Goal: Check status: Check status

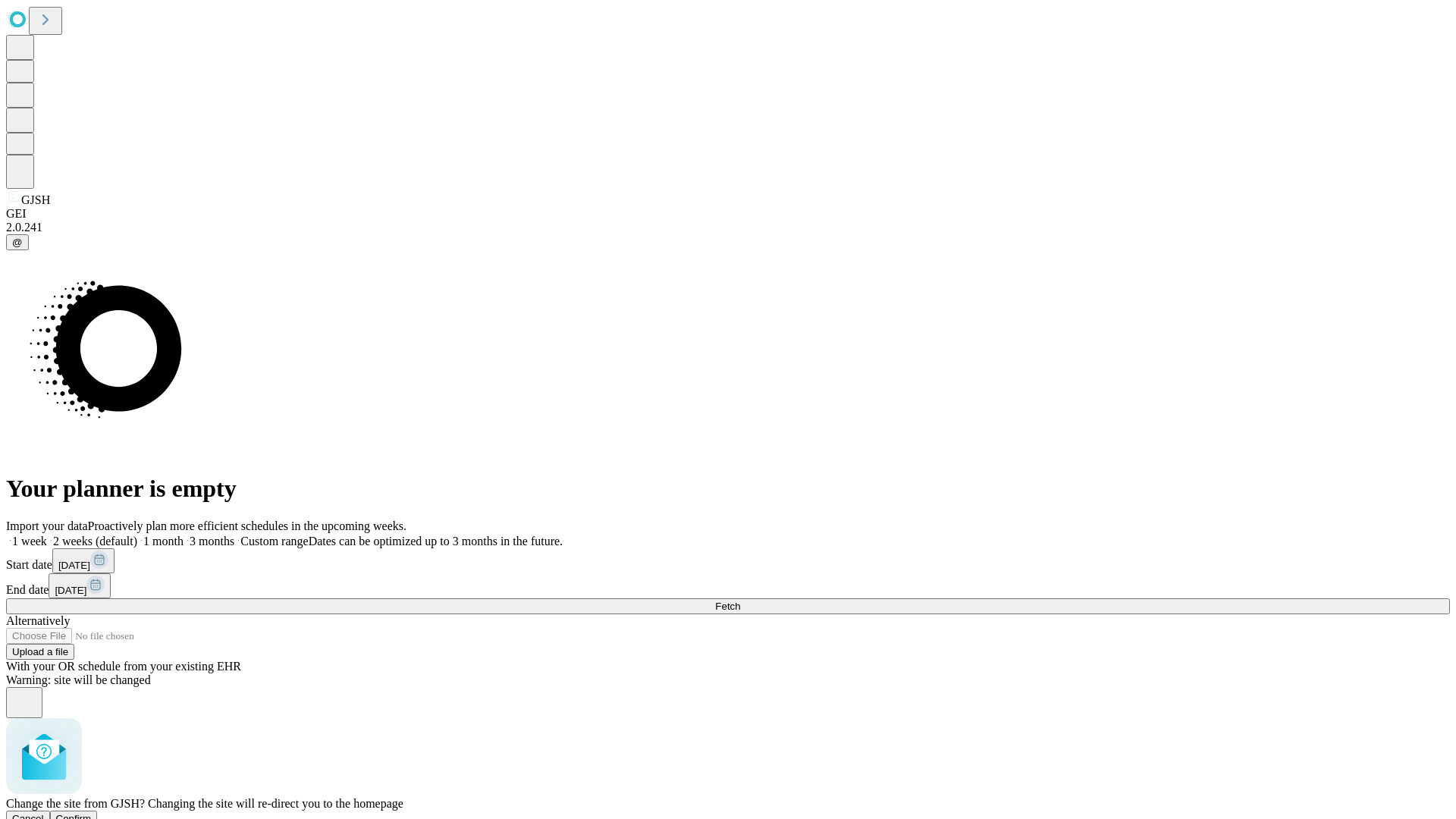
click at [92, 813] on span "Confirm" at bounding box center [74, 819] width 36 height 12
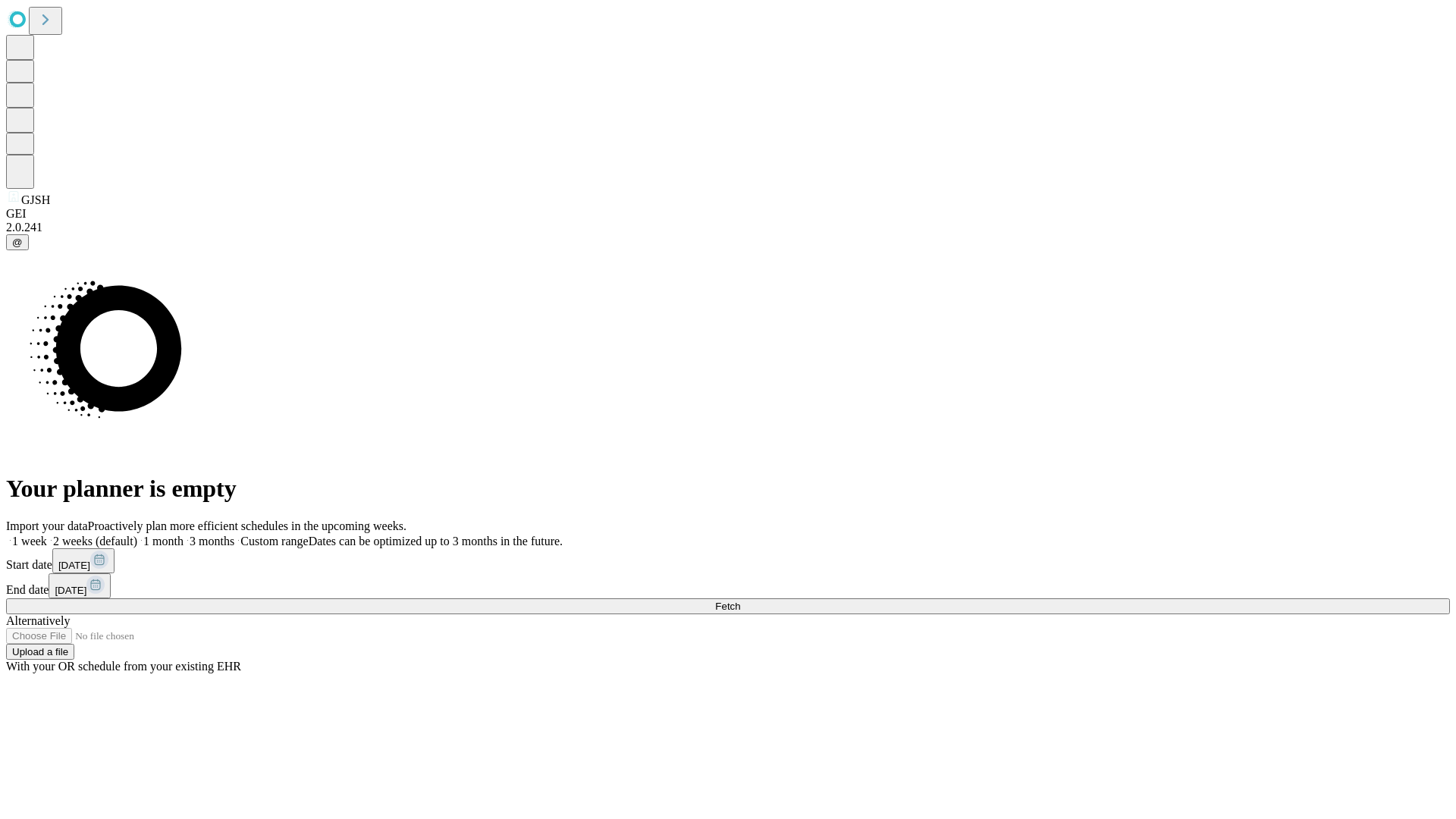
click at [137, 535] on label "2 weeks (default)" at bounding box center [92, 541] width 90 height 13
click at [740, 601] on span "Fetch" at bounding box center [727, 607] width 25 height 12
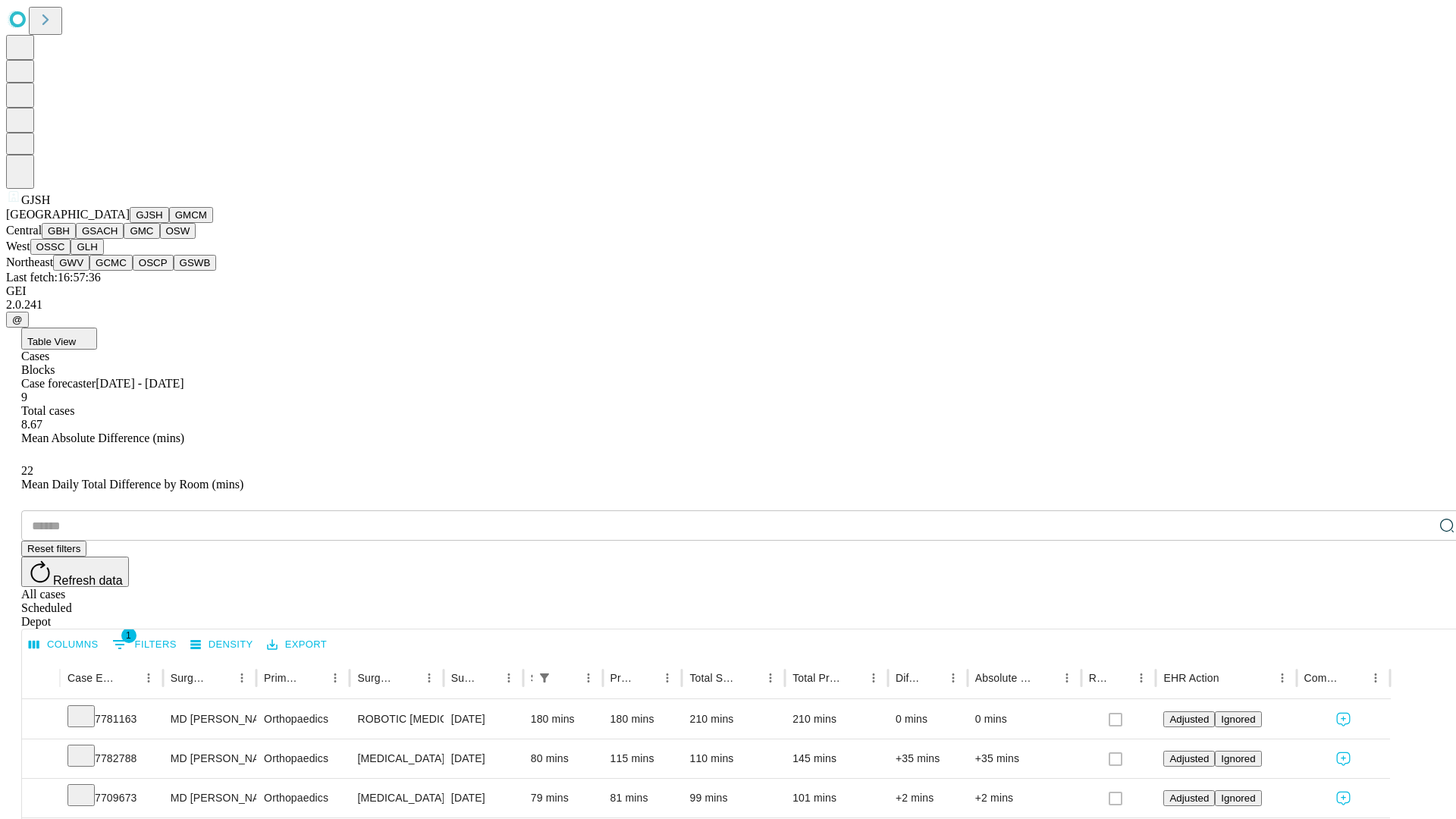
click at [169, 223] on button "GMCM" at bounding box center [191, 215] width 44 height 16
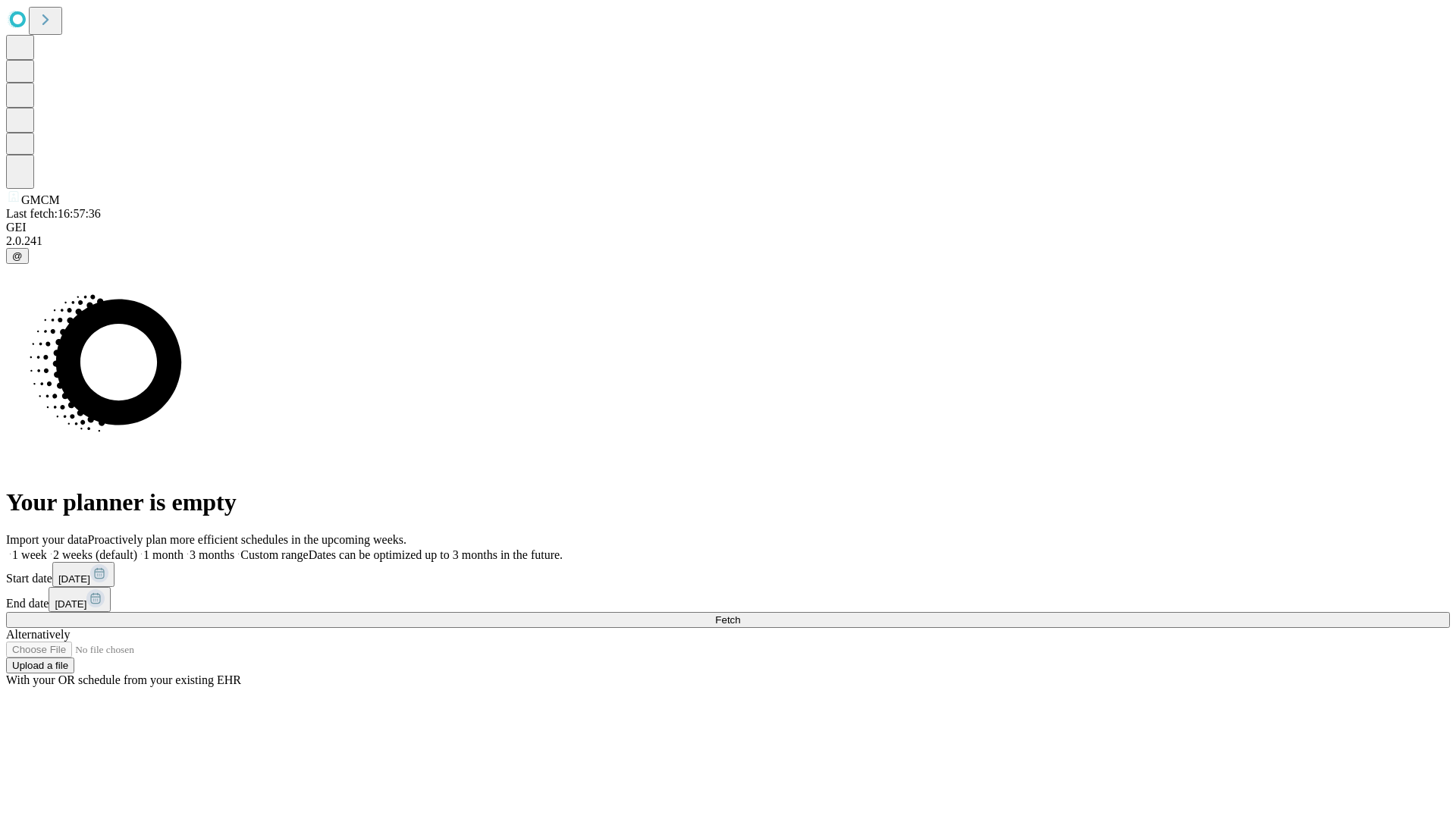
click at [137, 548] on label "2 weeks (default)" at bounding box center [92, 555] width 90 height 13
click at [740, 614] on span "Fetch" at bounding box center [727, 620] width 25 height 12
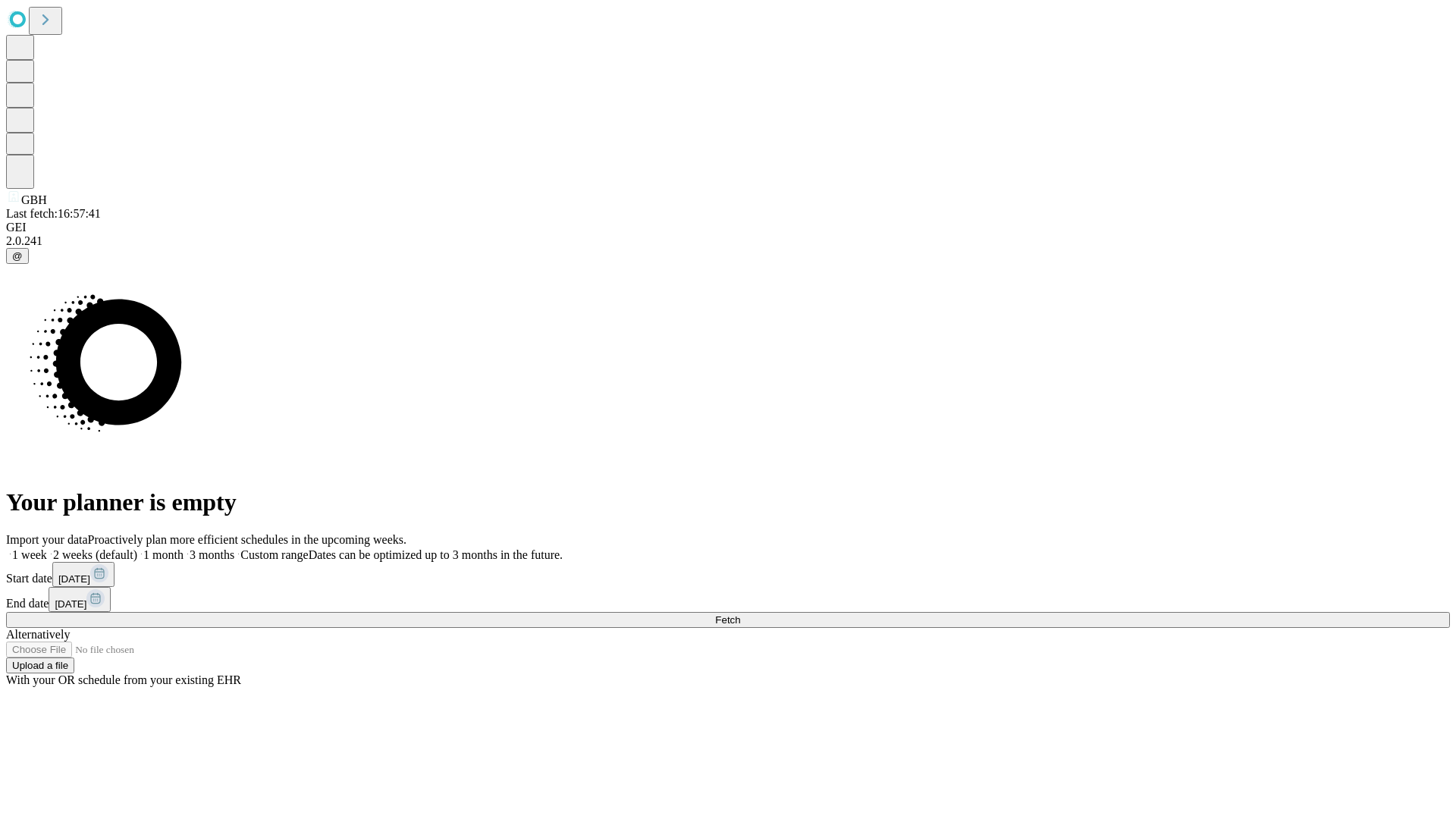
click at [137, 548] on label "2 weeks (default)" at bounding box center [92, 555] width 90 height 13
click at [740, 614] on span "Fetch" at bounding box center [727, 620] width 25 height 12
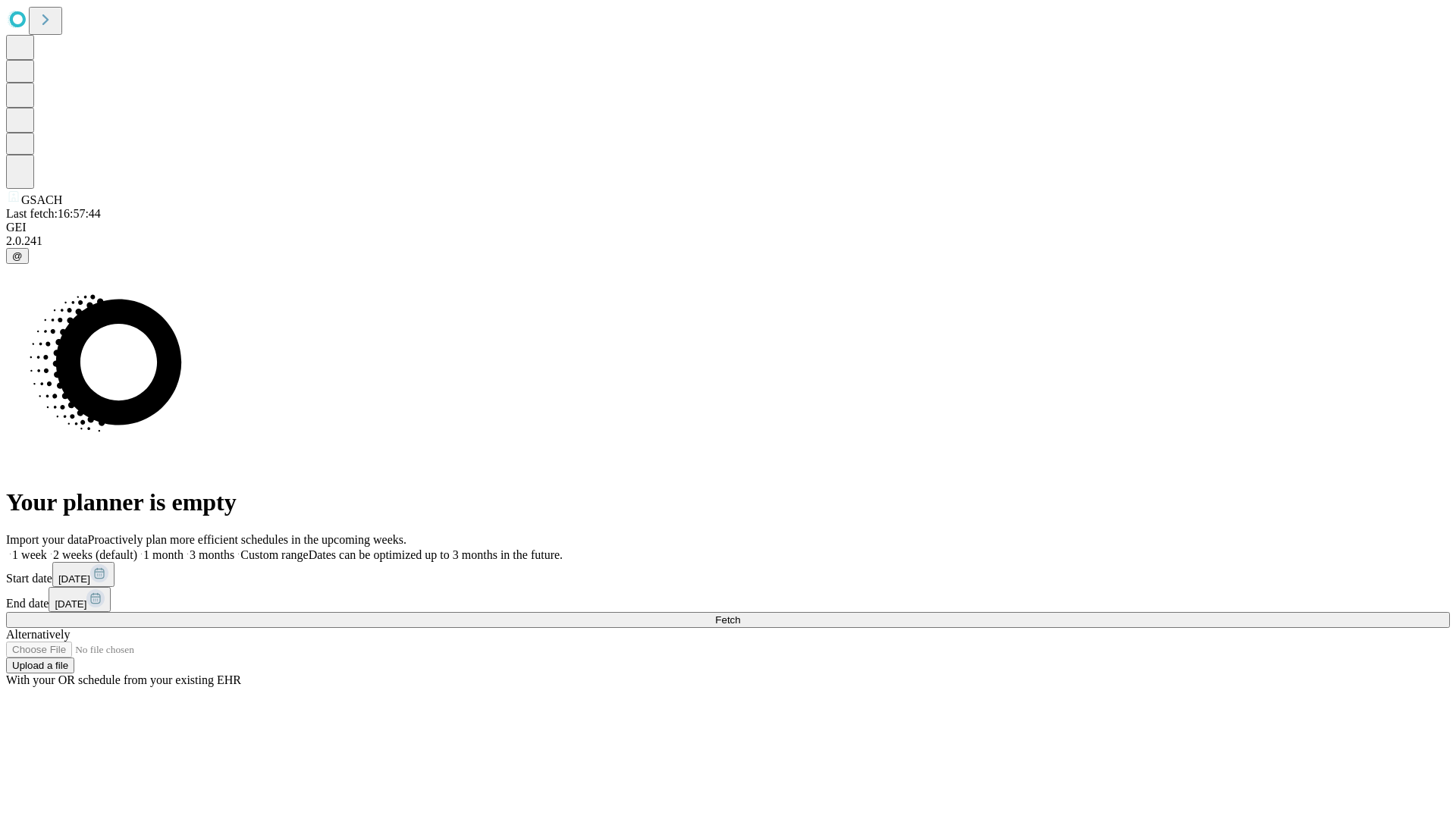
click at [137, 548] on label "2 weeks (default)" at bounding box center [92, 555] width 90 height 13
click at [740, 614] on span "Fetch" at bounding box center [727, 620] width 25 height 12
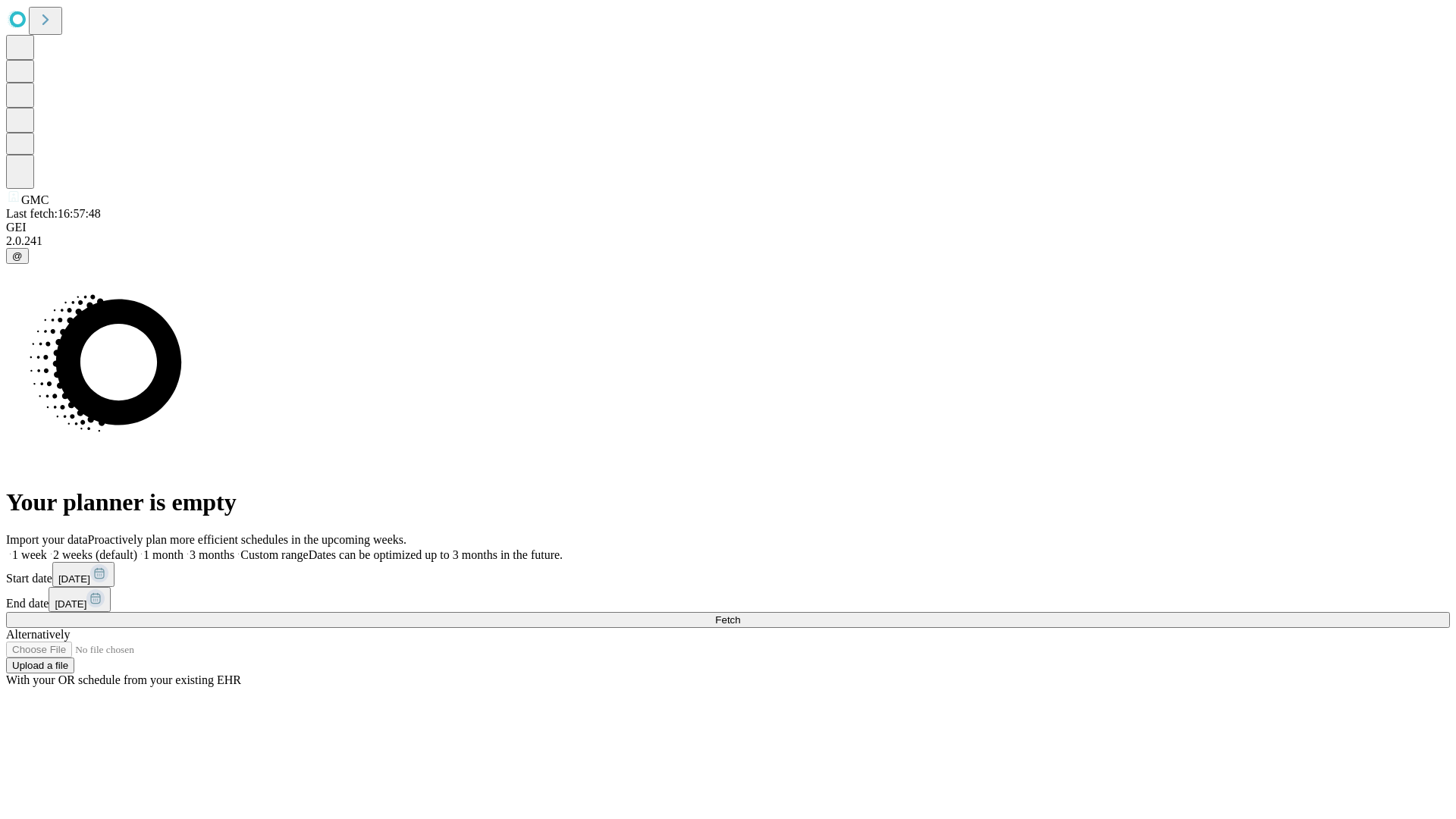
click at [137, 548] on label "2 weeks (default)" at bounding box center [92, 555] width 90 height 13
click at [740, 614] on span "Fetch" at bounding box center [727, 620] width 25 height 12
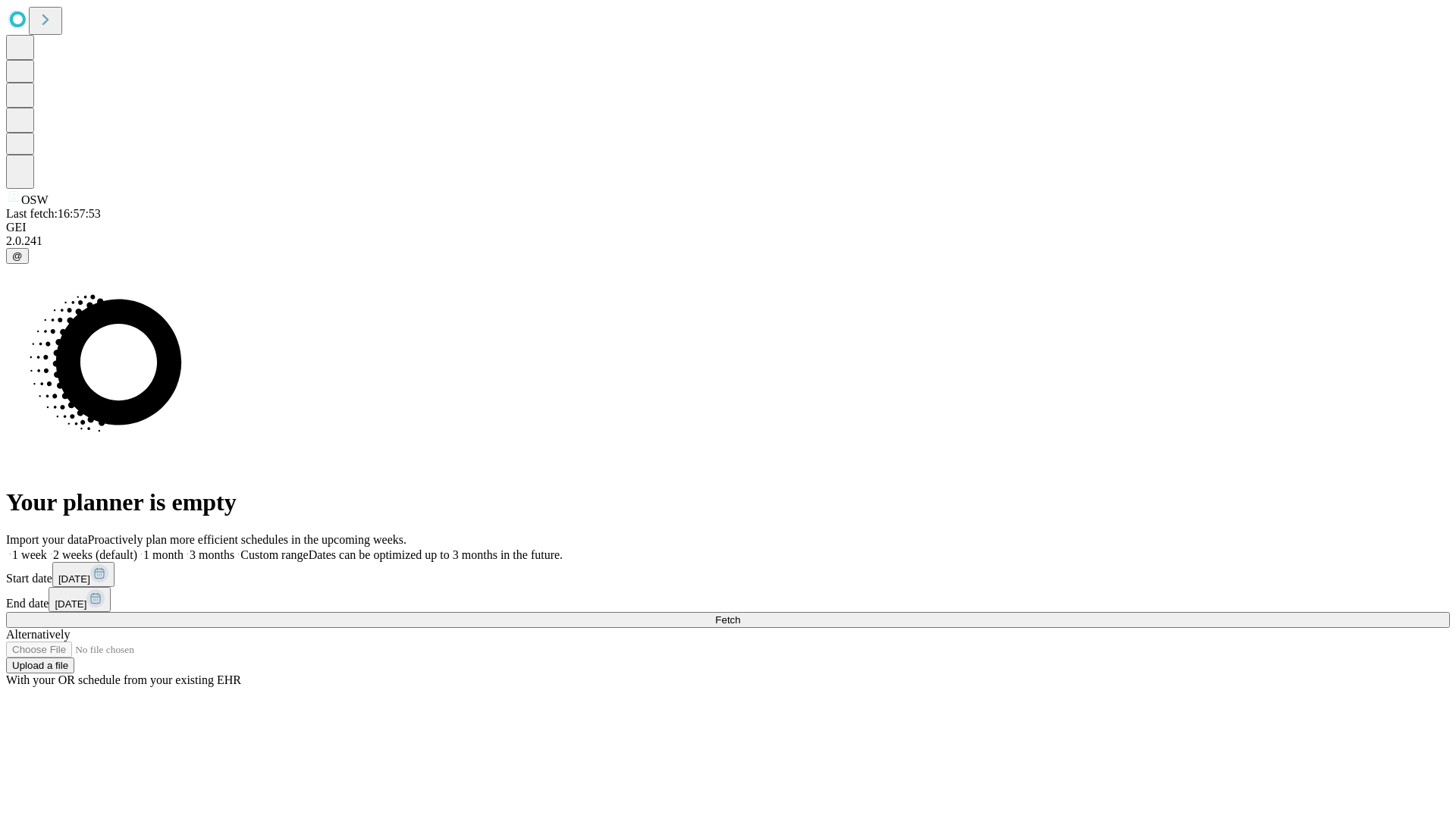
click at [137, 548] on label "2 weeks (default)" at bounding box center [92, 555] width 90 height 13
click at [740, 614] on span "Fetch" at bounding box center [727, 620] width 25 height 12
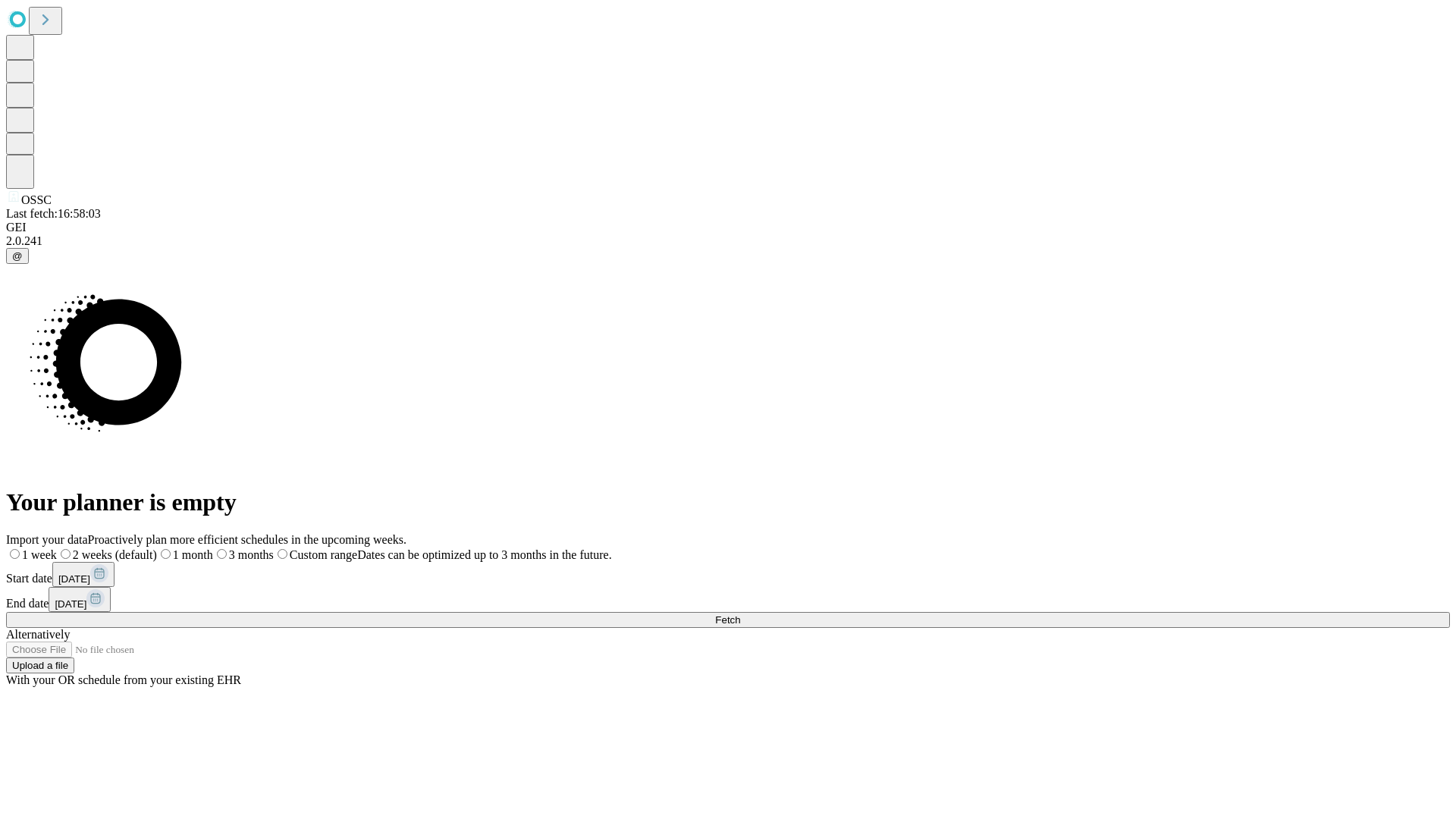
click at [157, 548] on label "2 weeks (default)" at bounding box center [107, 555] width 100 height 13
click at [740, 614] on span "Fetch" at bounding box center [727, 620] width 25 height 12
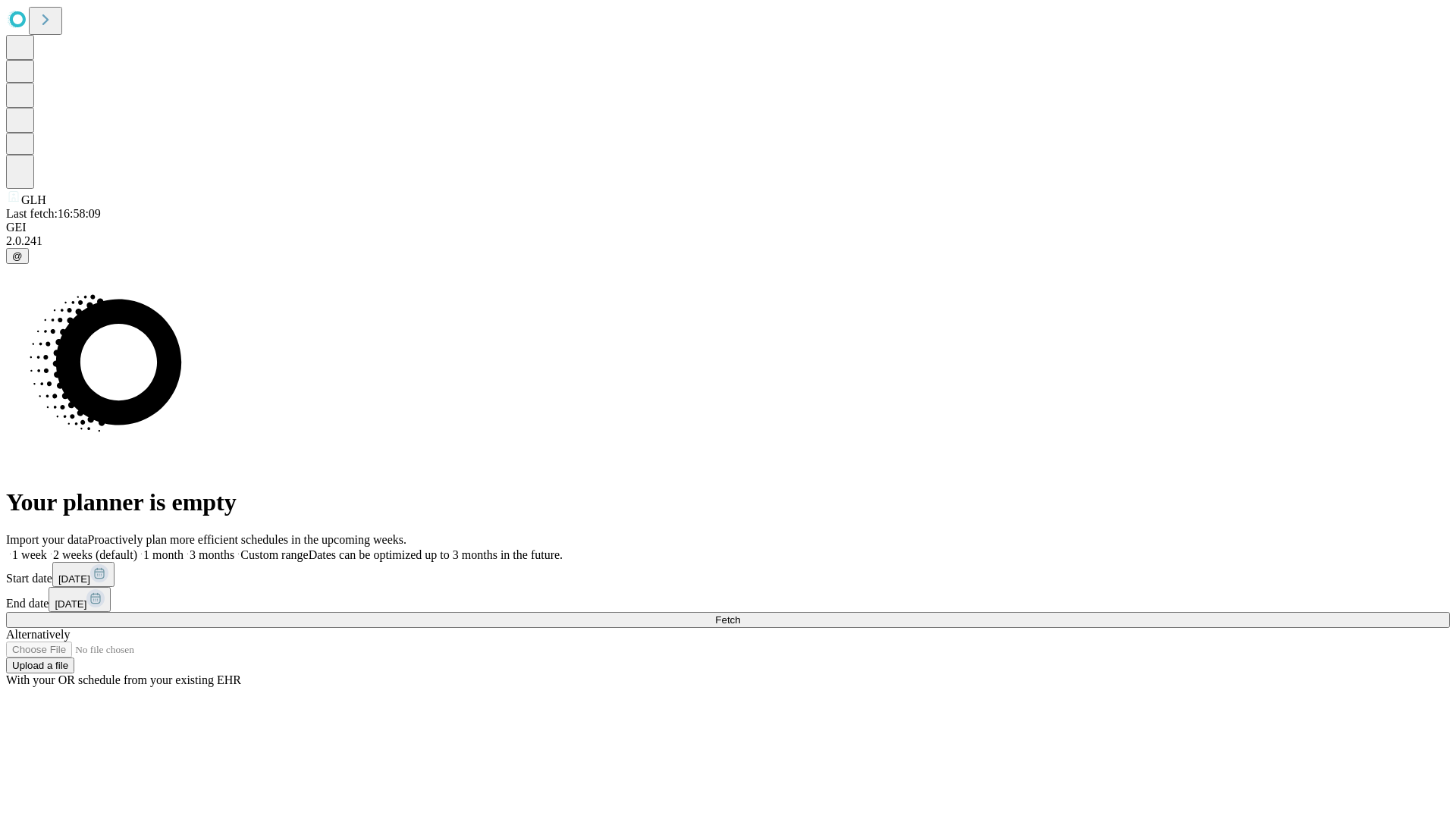
click at [137, 548] on label "2 weeks (default)" at bounding box center [92, 555] width 90 height 13
click at [740, 614] on span "Fetch" at bounding box center [727, 620] width 25 height 12
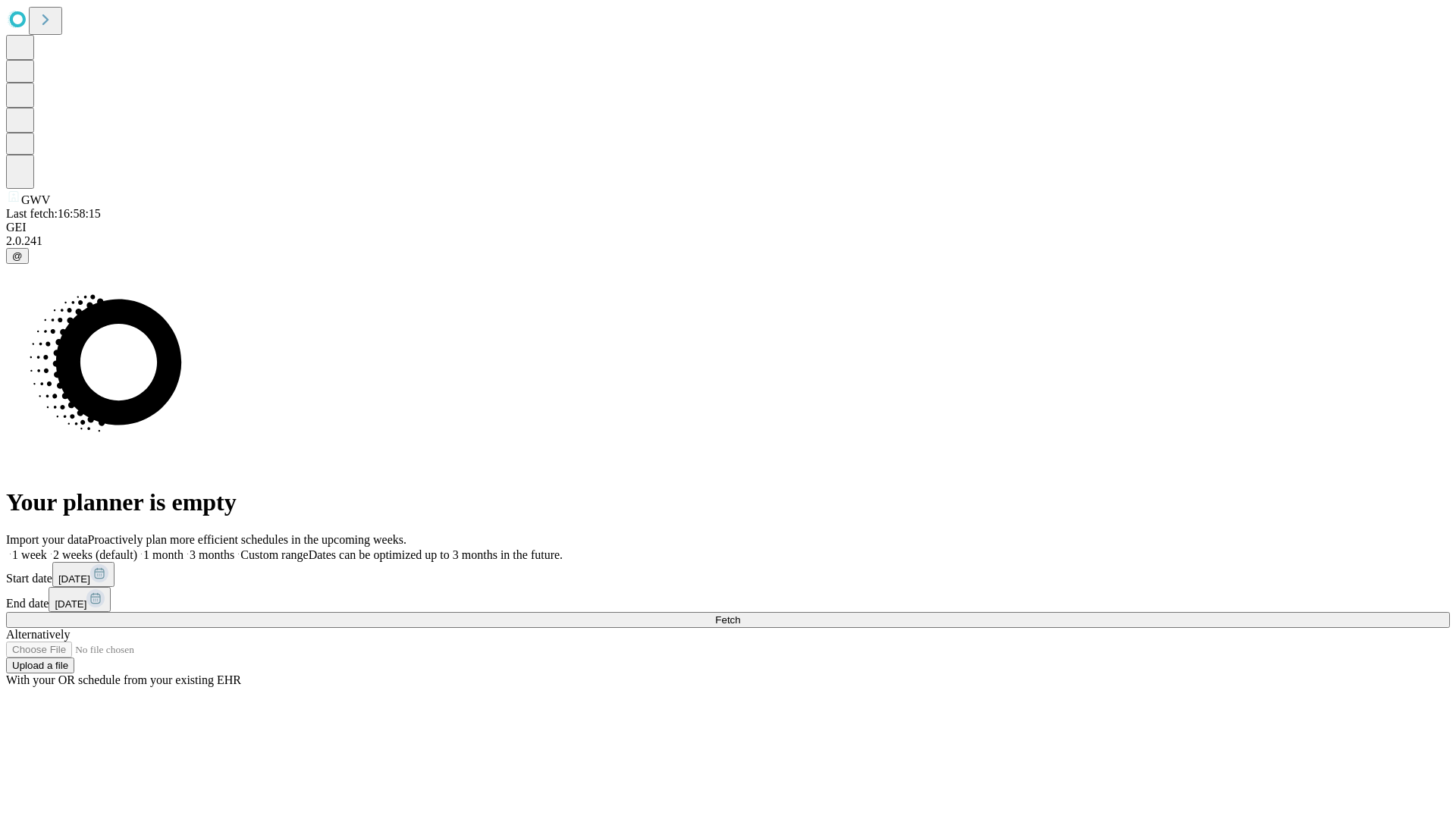
click at [137, 548] on label "2 weeks (default)" at bounding box center [92, 555] width 90 height 13
click at [740, 614] on span "Fetch" at bounding box center [727, 620] width 25 height 12
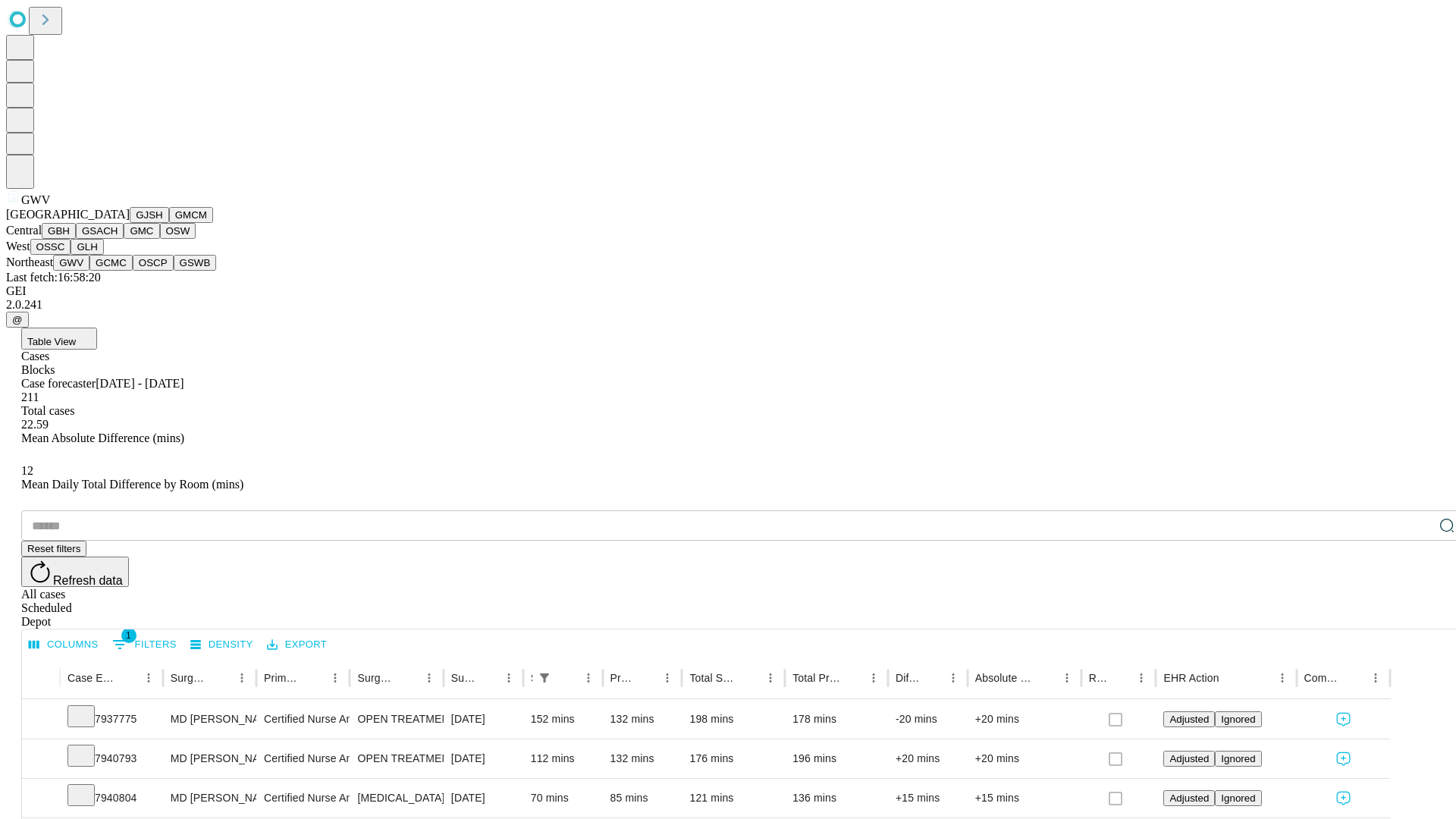
click at [117, 271] on button "GCMC" at bounding box center [111, 262] width 43 height 16
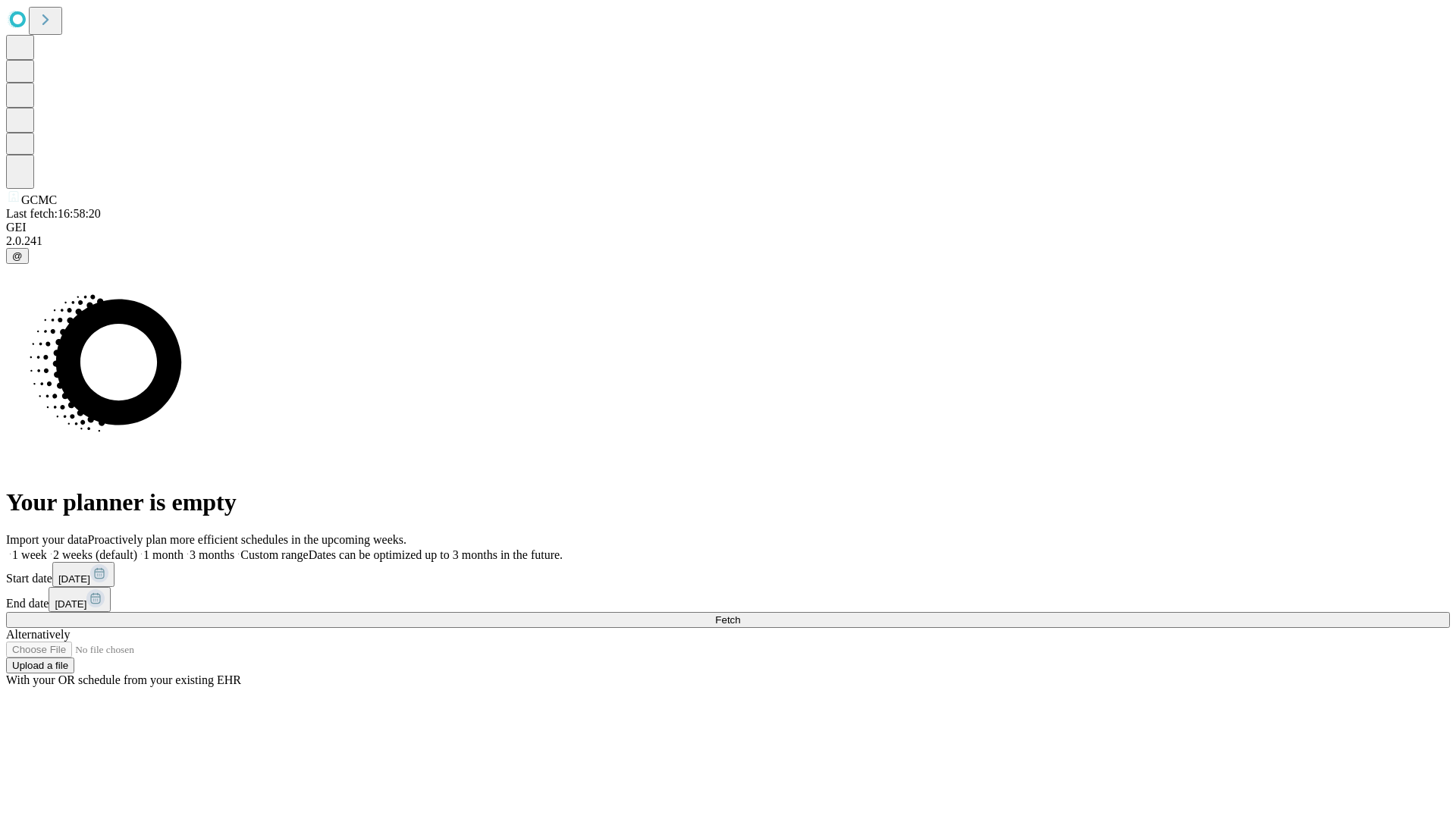
click at [137, 548] on label "2 weeks (default)" at bounding box center [92, 555] width 90 height 13
click at [740, 614] on span "Fetch" at bounding box center [727, 620] width 25 height 12
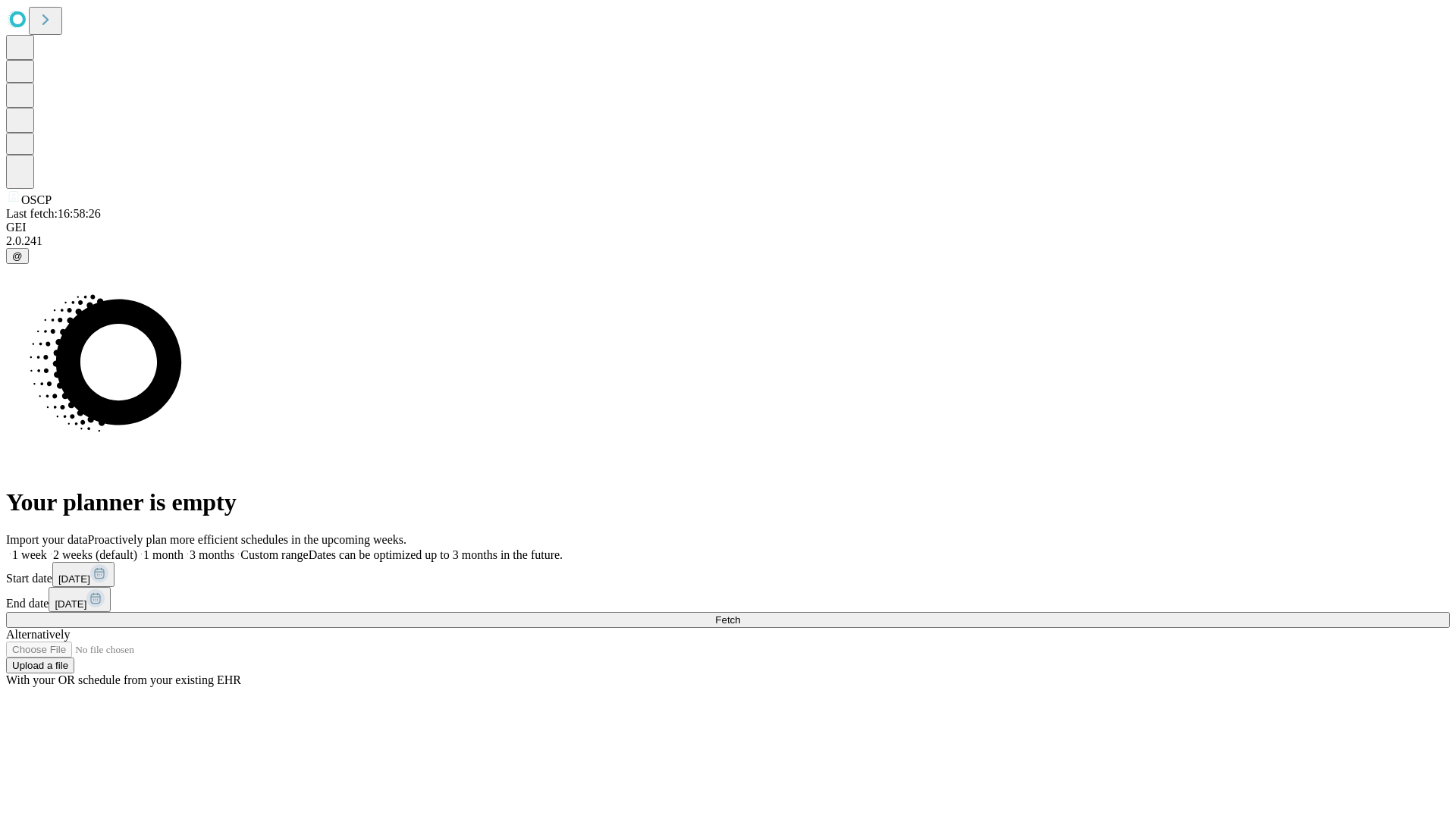
click at [137, 548] on label "2 weeks (default)" at bounding box center [92, 555] width 90 height 13
click at [740, 614] on span "Fetch" at bounding box center [727, 620] width 25 height 12
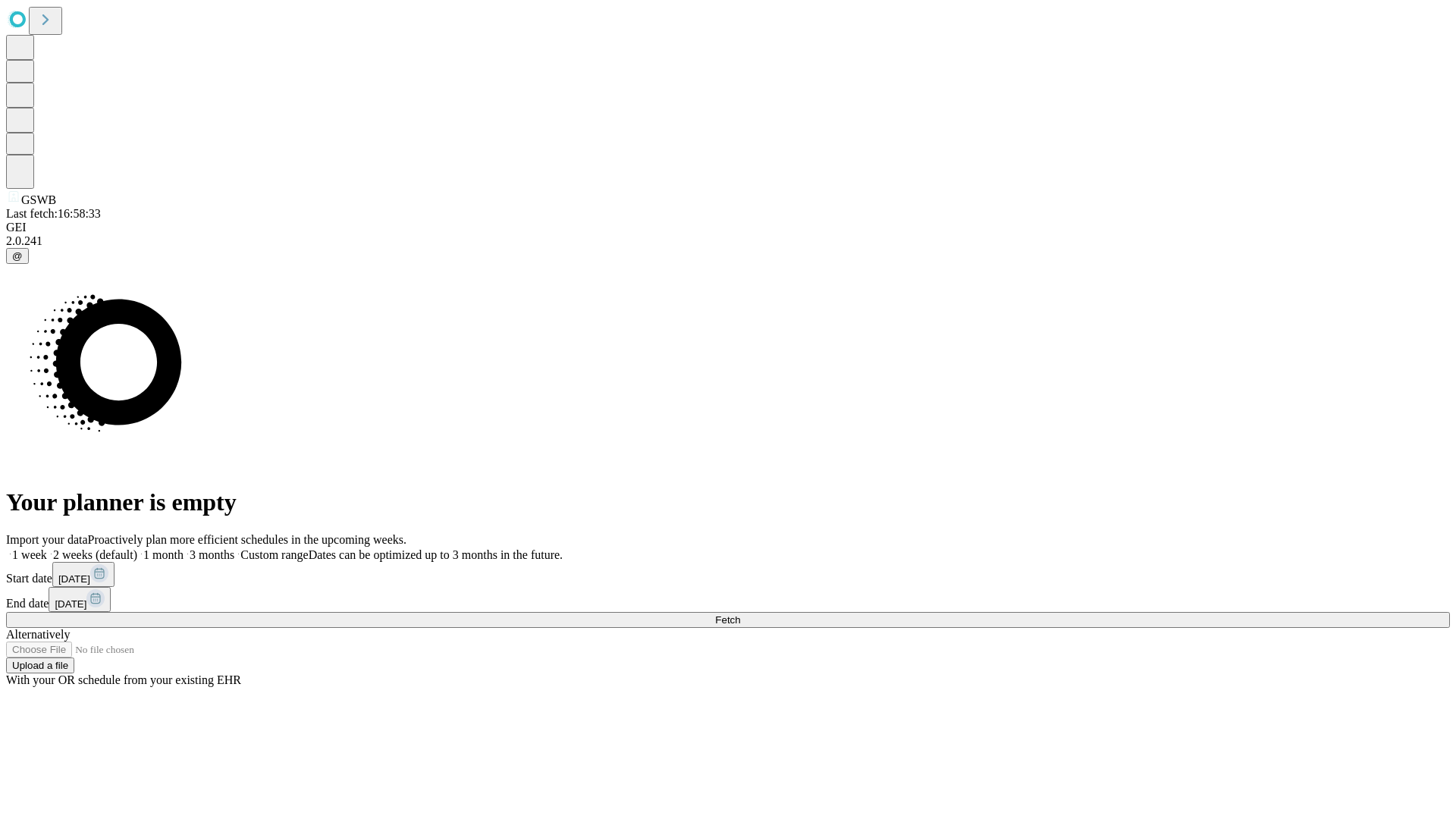
click at [740, 614] on span "Fetch" at bounding box center [727, 620] width 25 height 12
